Goal: Find specific page/section: Find specific page/section

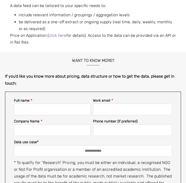
scroll to position [316, 0]
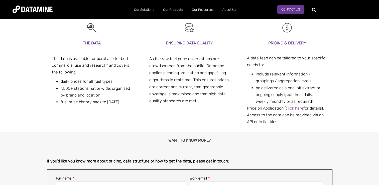
scroll to position [99, 0]
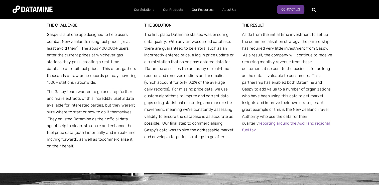
scroll to position [216, 0]
